Goal: Transaction & Acquisition: Download file/media

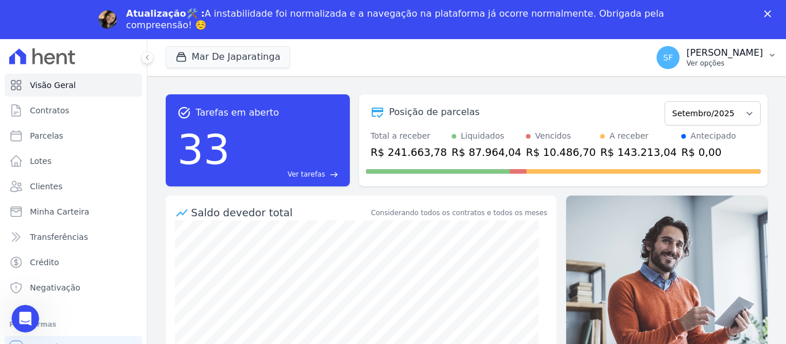
click at [726, 56] on p "[PERSON_NAME]" at bounding box center [725, 53] width 77 height 12
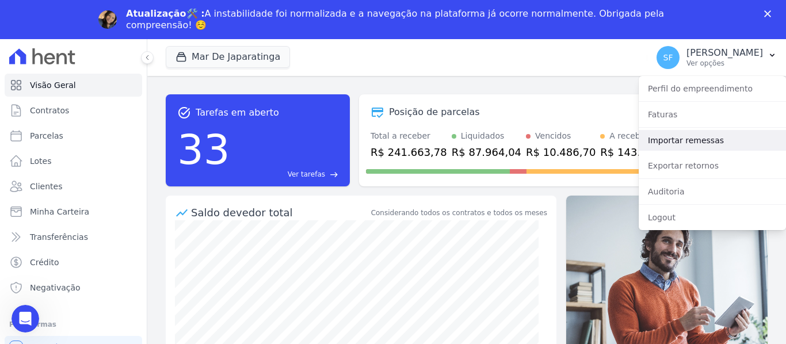
click at [685, 139] on link "Importar remessas" at bounding box center [712, 140] width 147 height 21
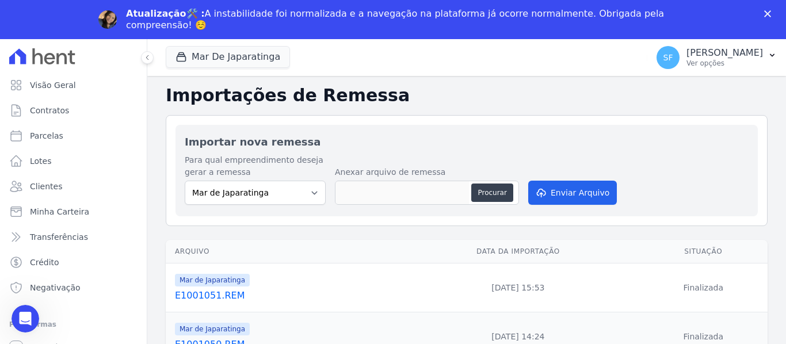
click at [739, 41] on div "SF [PERSON_NAME] Ver opções Perfil do empreendimento Faturas Importar remessas …" at bounding box center [717, 57] width 139 height 37
click at [742, 55] on p "[PERSON_NAME]" at bounding box center [725, 53] width 77 height 12
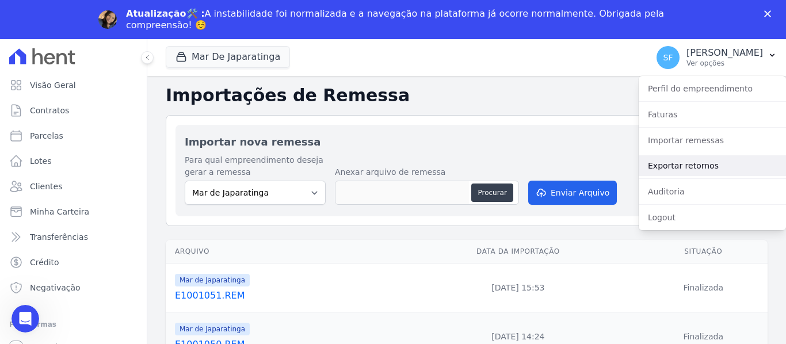
click at [679, 164] on link "Exportar retornos" at bounding box center [712, 165] width 147 height 21
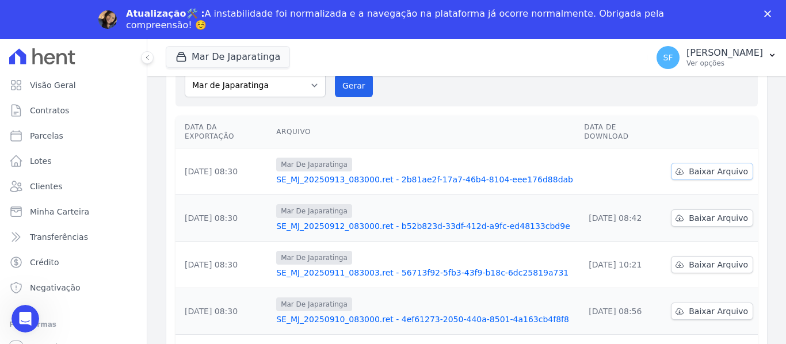
click at [689, 166] on span "Baixar Arquivo" at bounding box center [718, 172] width 59 height 12
